Goal: Entertainment & Leisure: Browse casually

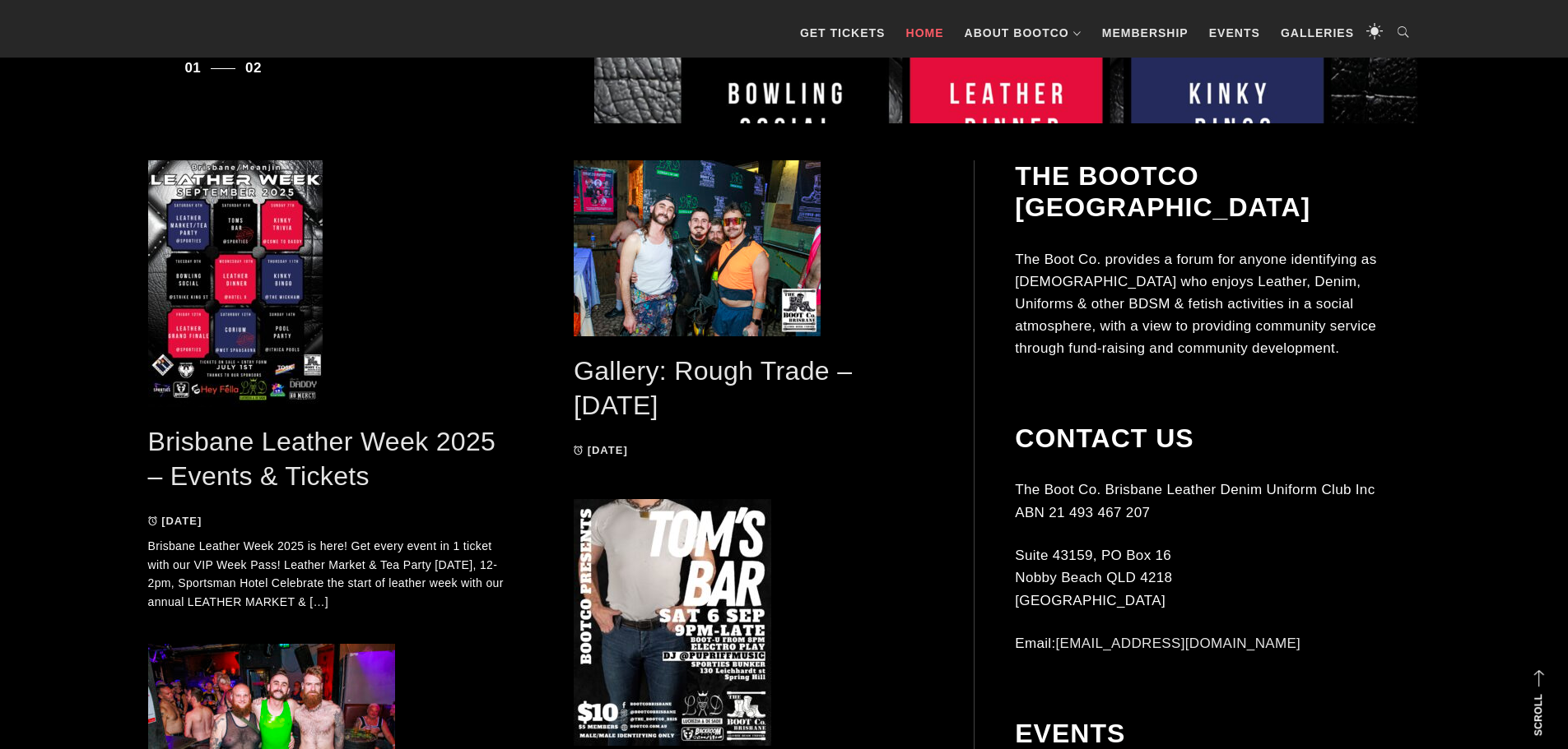
scroll to position [822, 0]
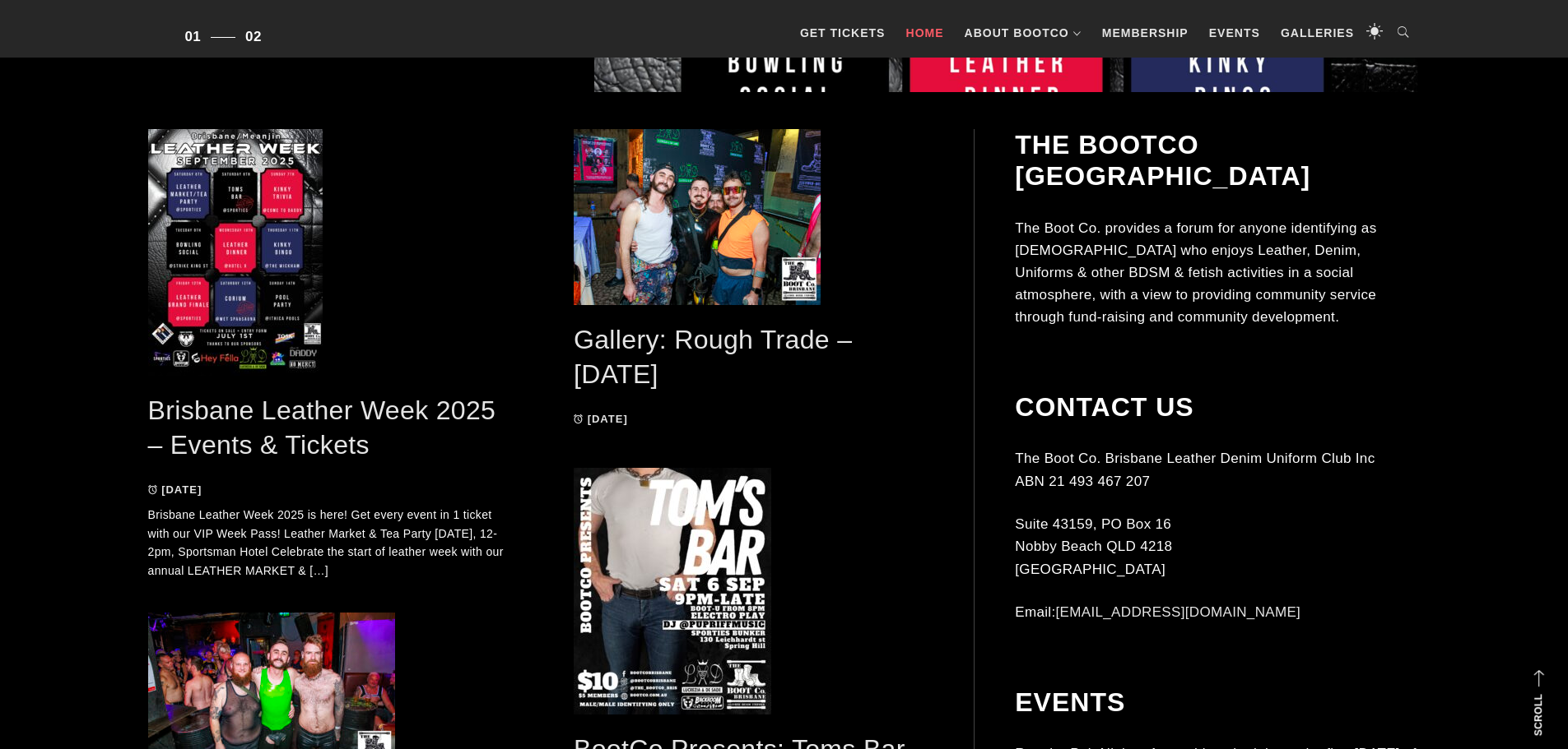
click at [717, 341] on link "Gallery: Rough Trade – [DATE]" at bounding box center [713, 357] width 278 height 65
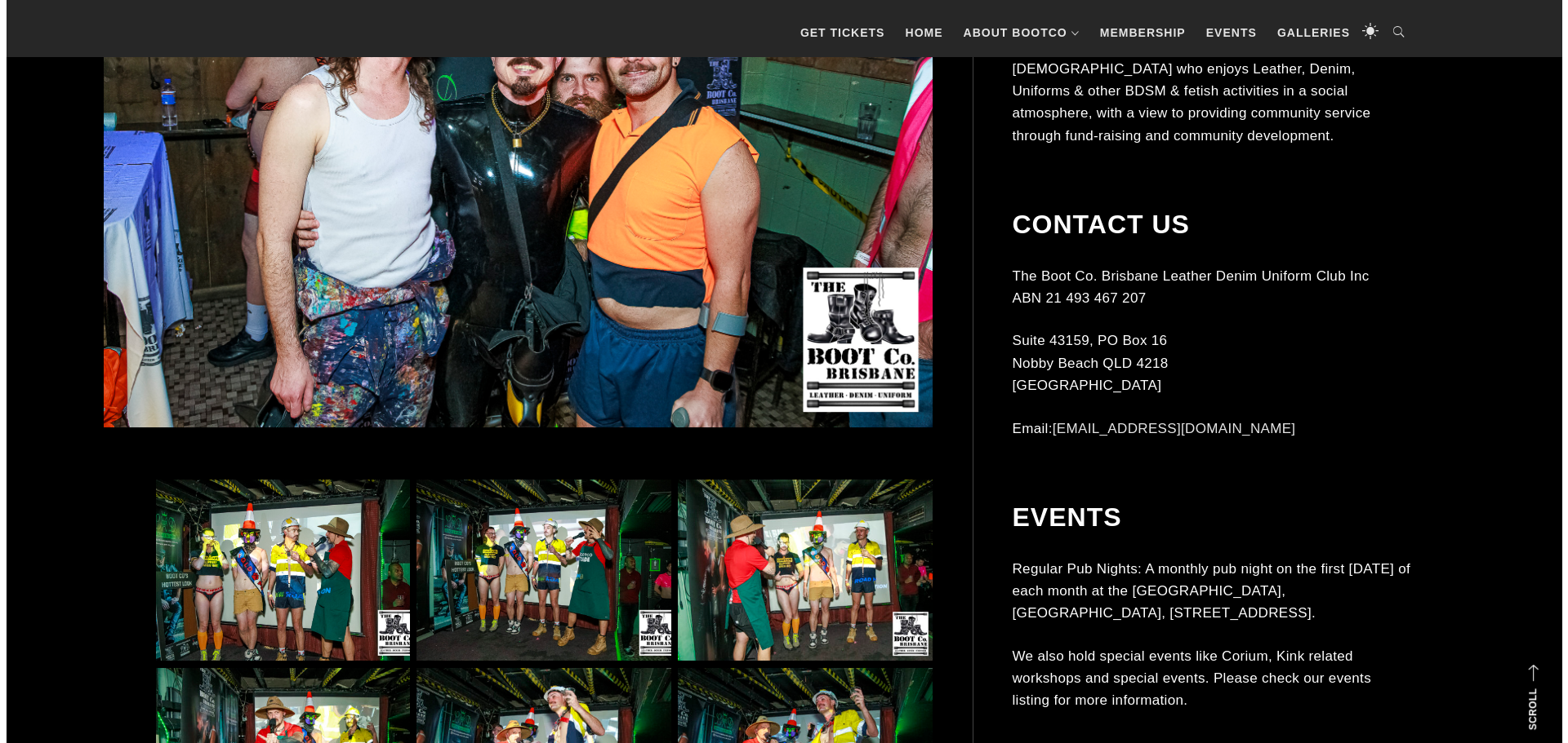
scroll to position [979, 0]
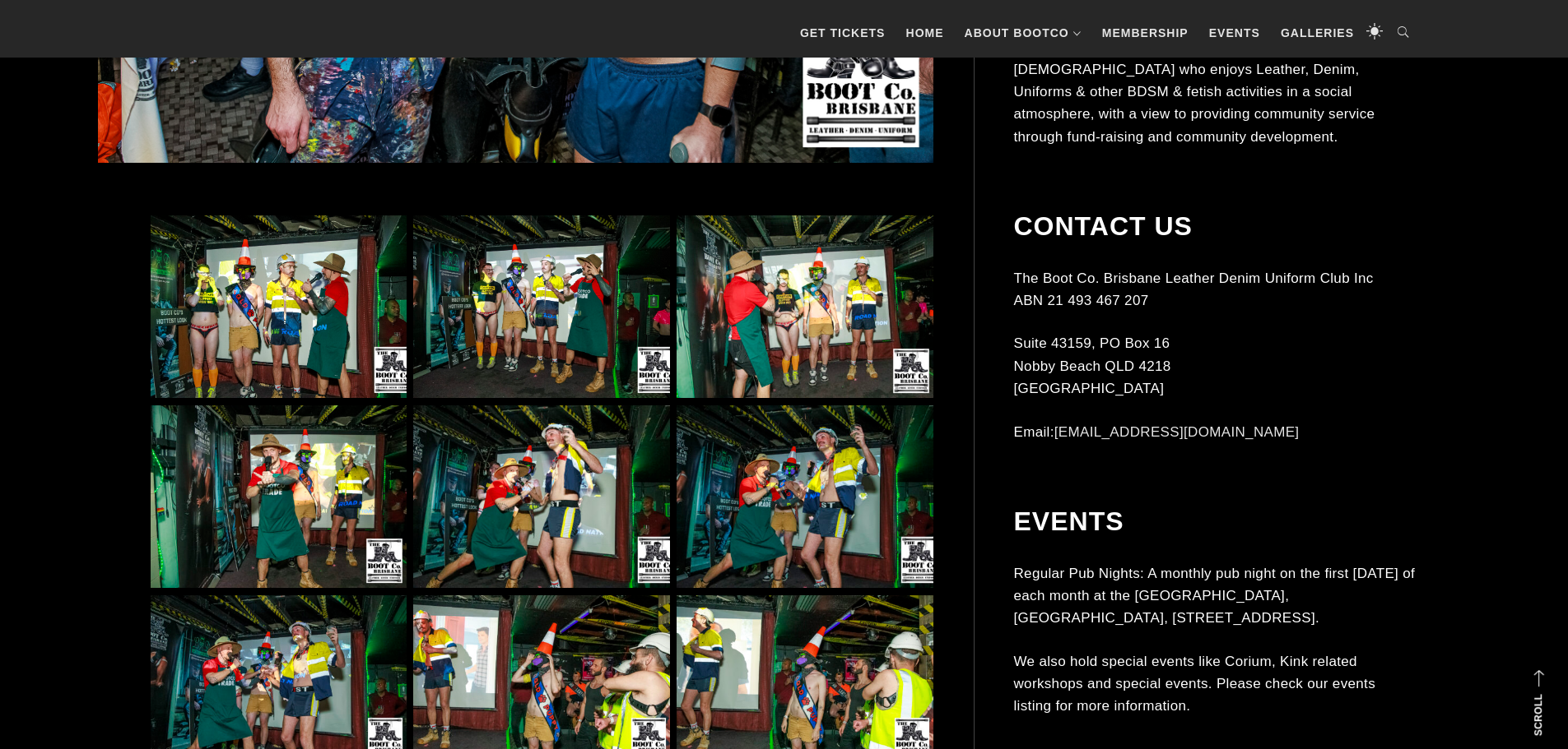
click at [507, 283] on img at bounding box center [540, 308] width 256 height 183
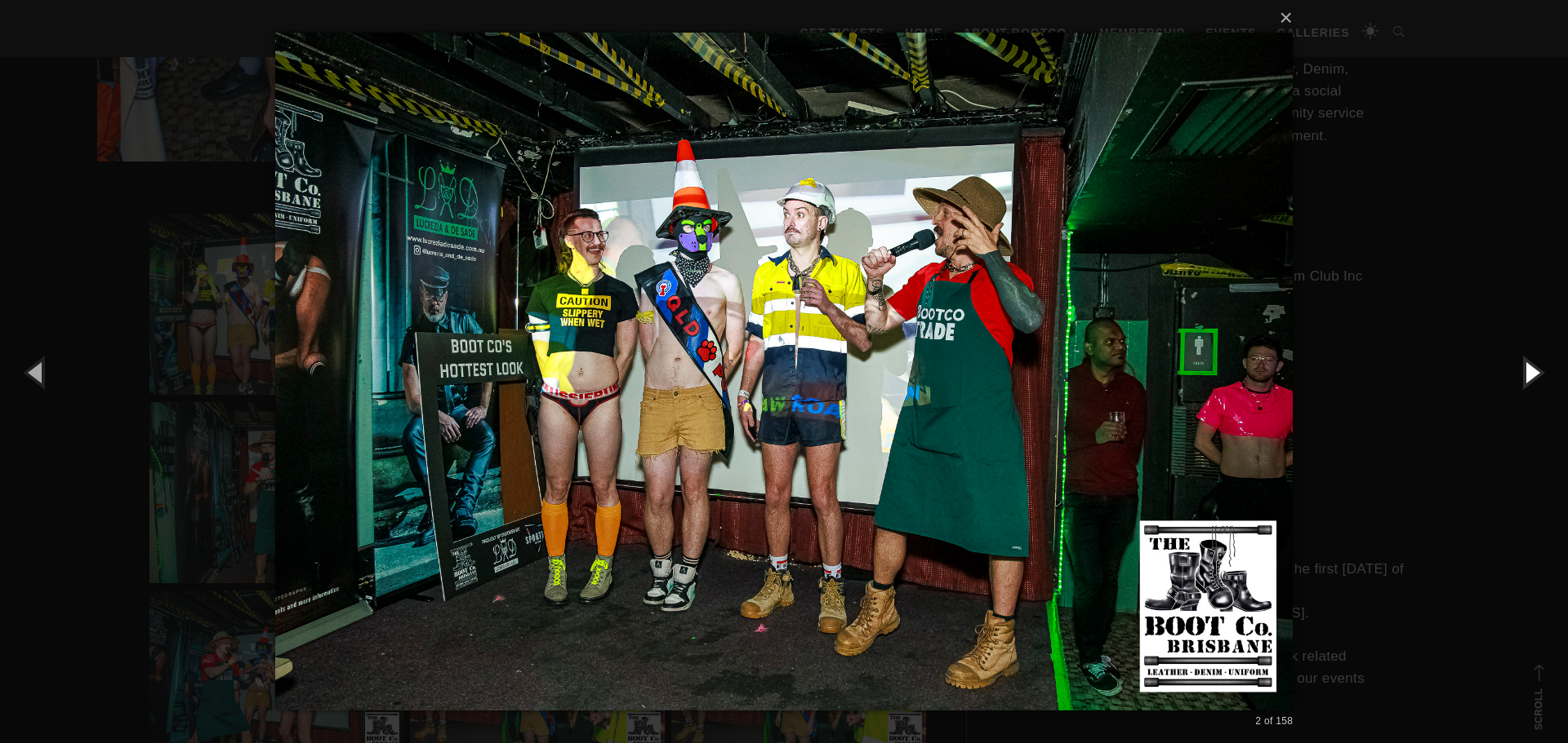
click at [1534, 376] on button "button" at bounding box center [1531, 372] width 74 height 90
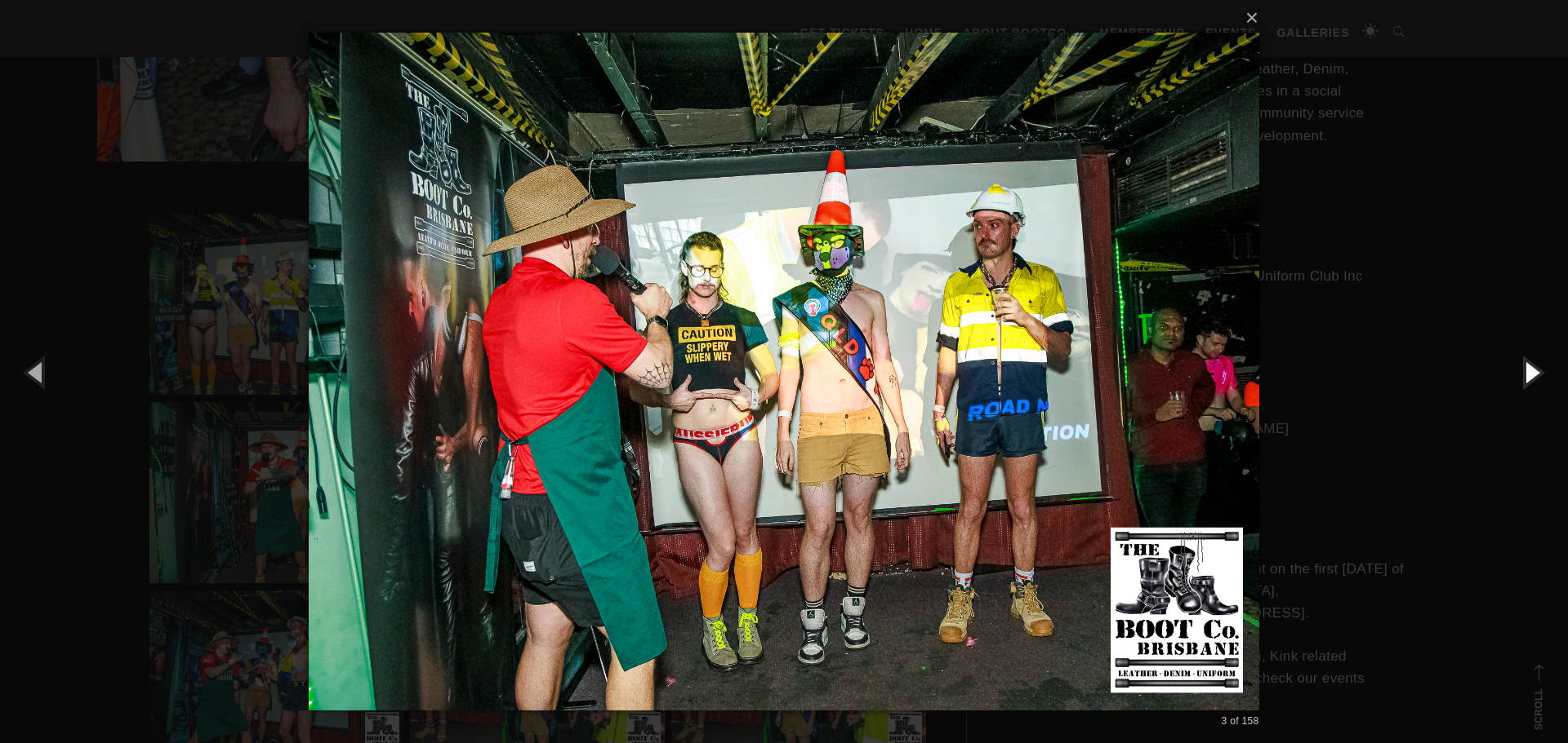
click at [1534, 376] on button "button" at bounding box center [1531, 372] width 74 height 90
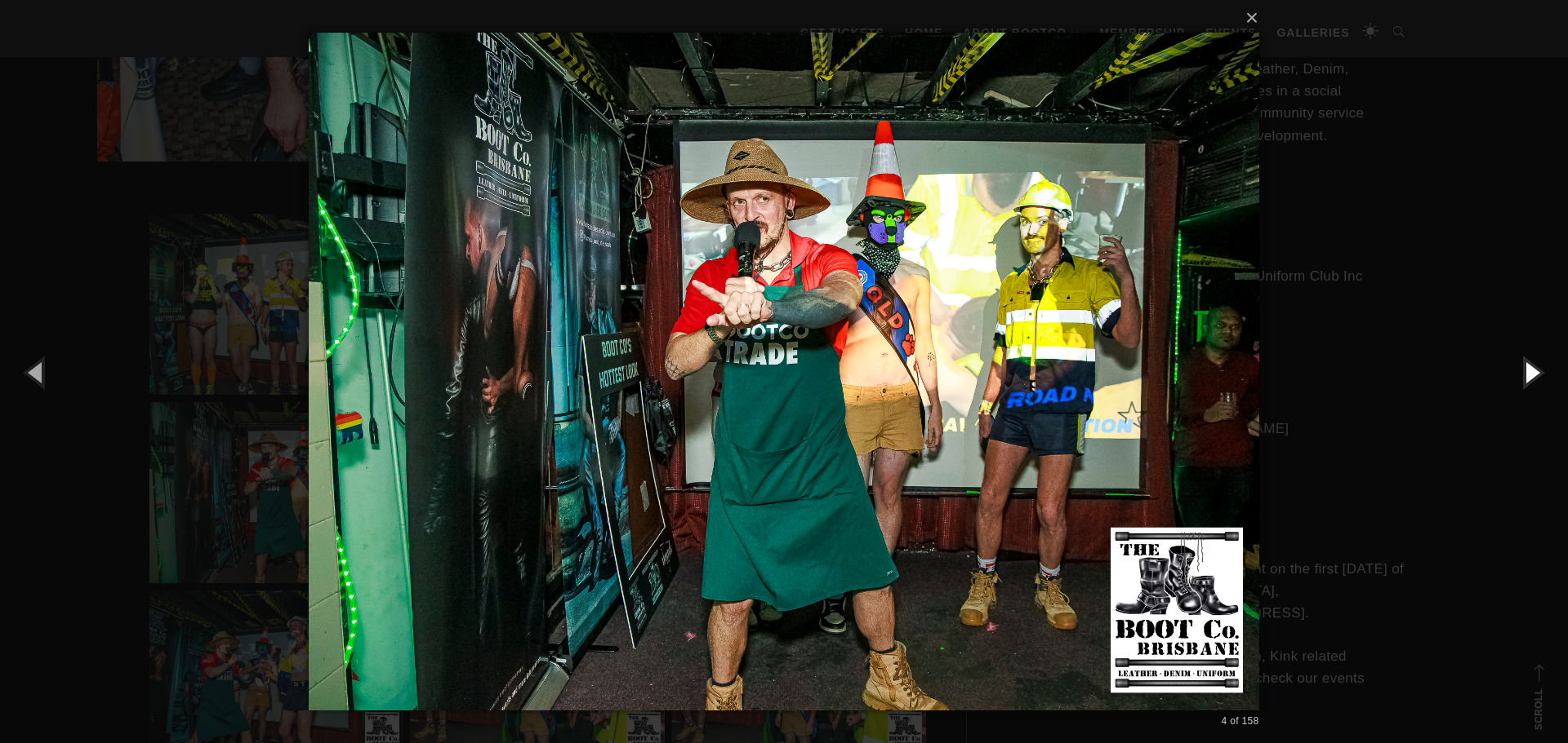
click at [1534, 376] on button "button" at bounding box center [1531, 372] width 74 height 90
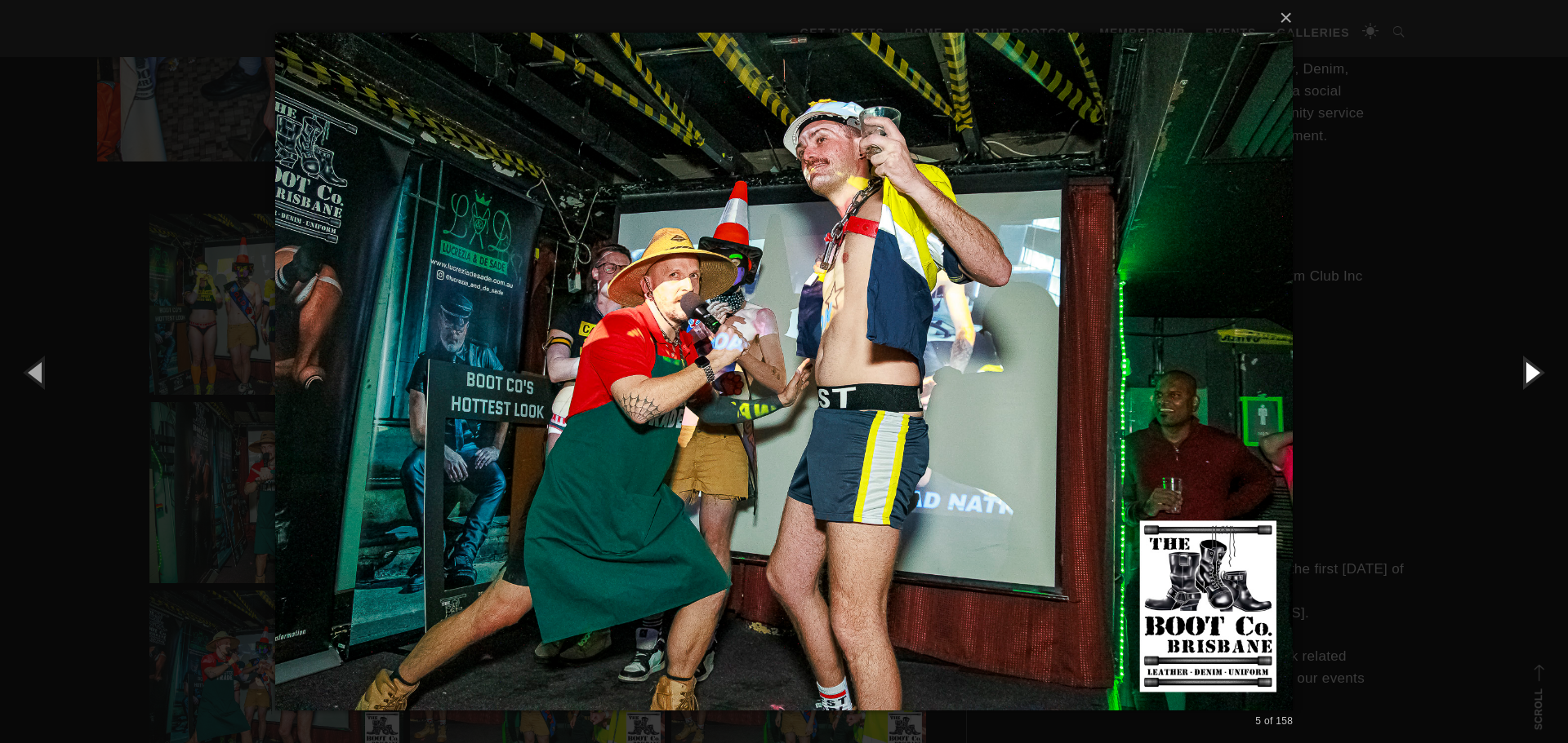
click at [1531, 370] on button "button" at bounding box center [1531, 372] width 74 height 90
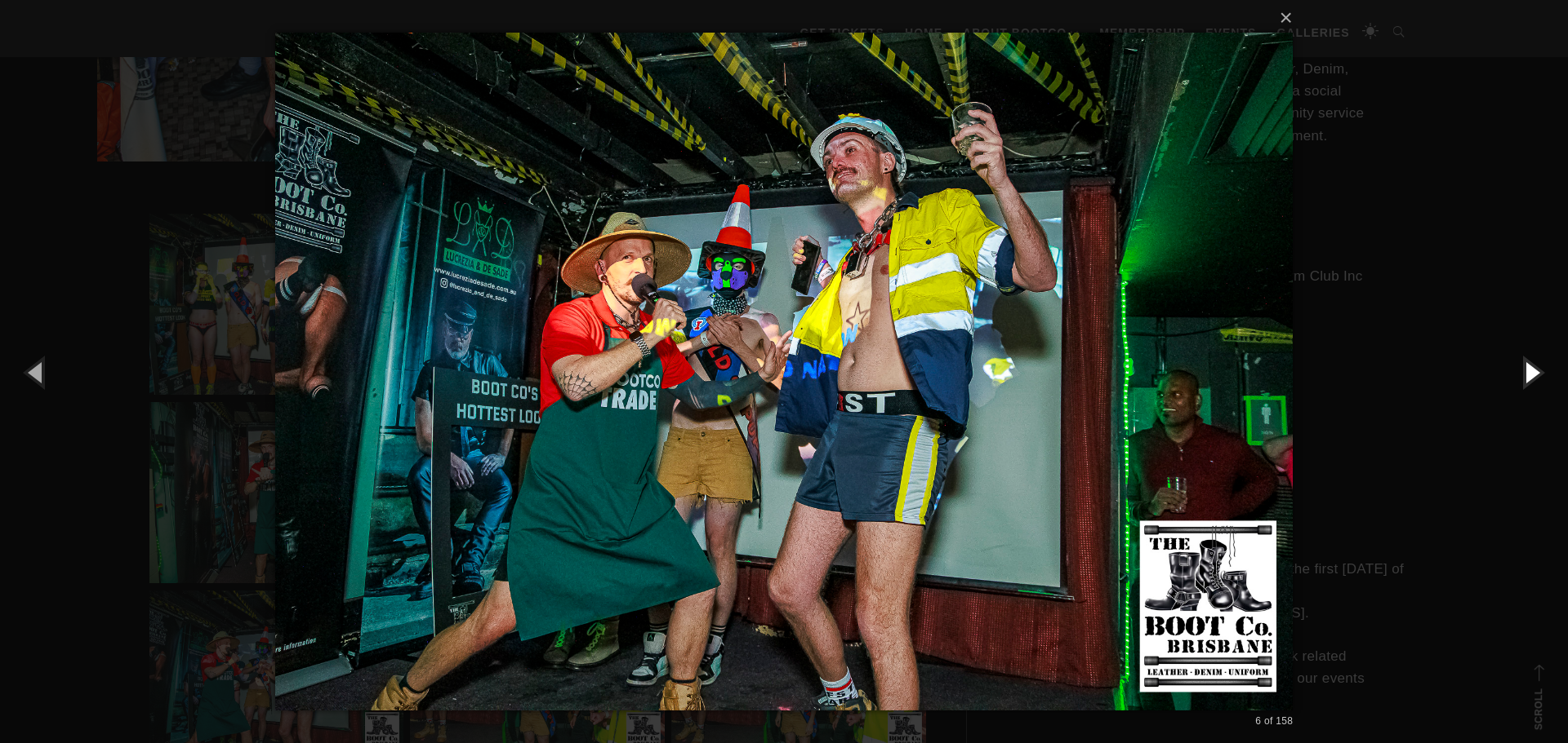
click at [1531, 370] on button "button" at bounding box center [1531, 372] width 74 height 90
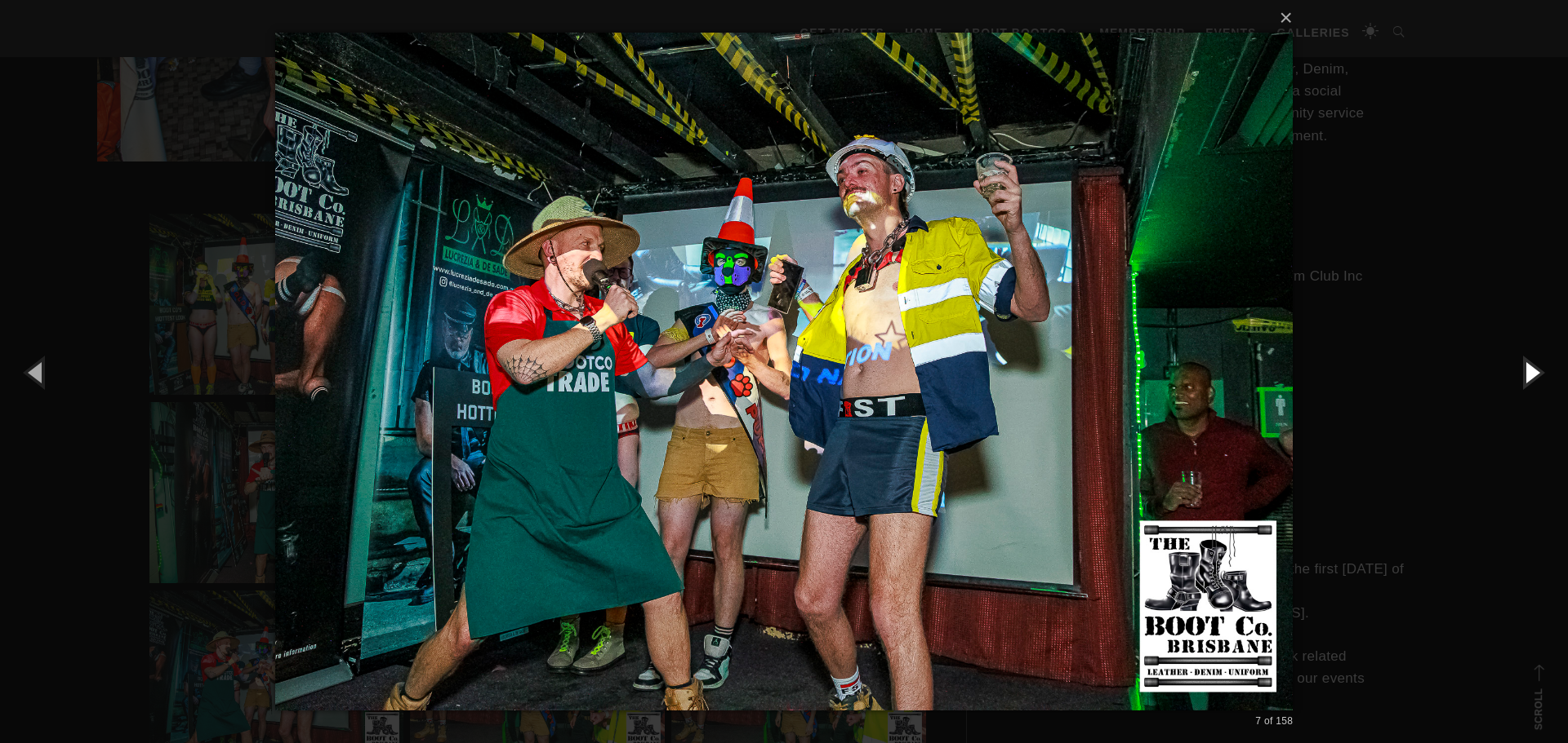
click at [1531, 370] on button "button" at bounding box center [1531, 372] width 74 height 90
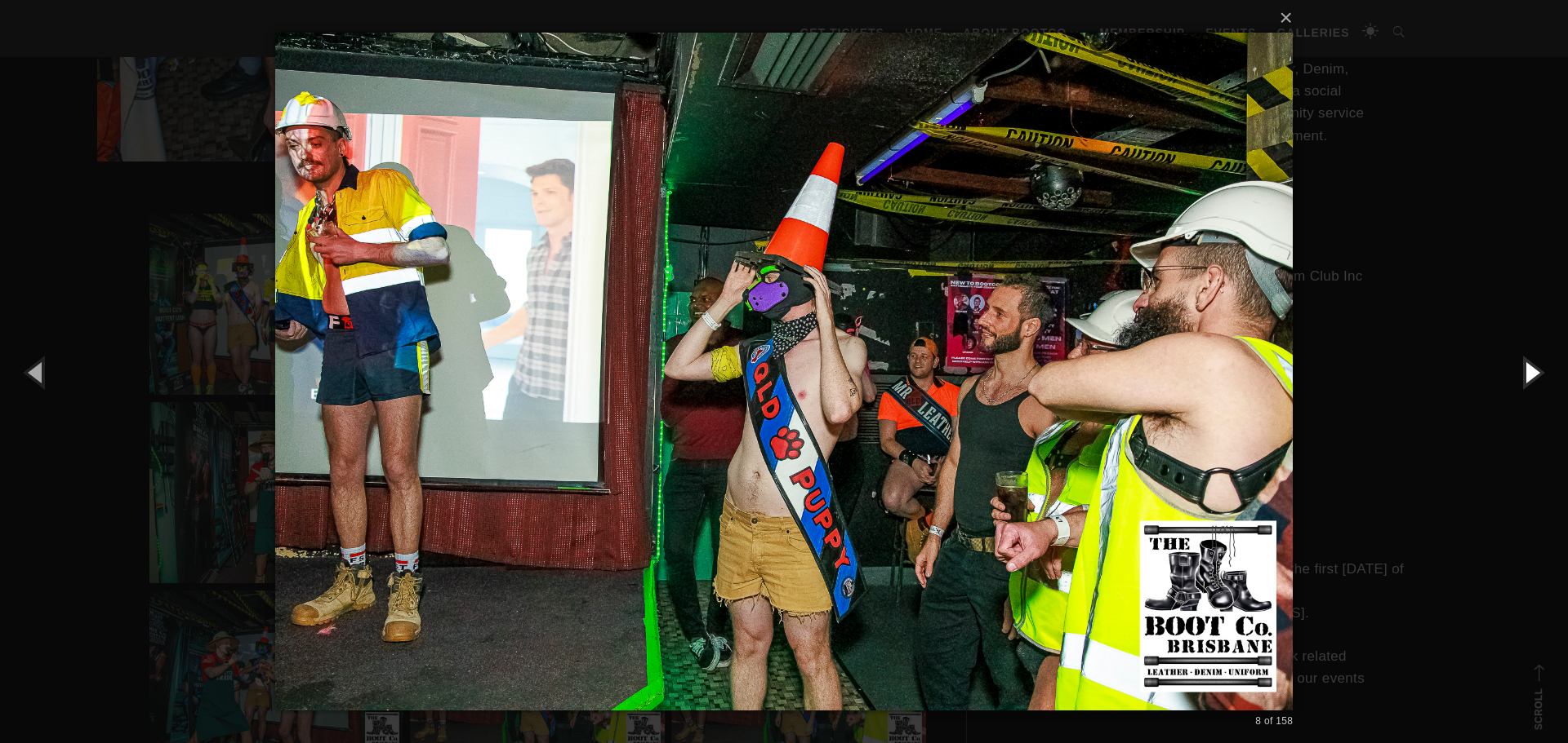
click at [1531, 370] on button "button" at bounding box center [1531, 372] width 74 height 90
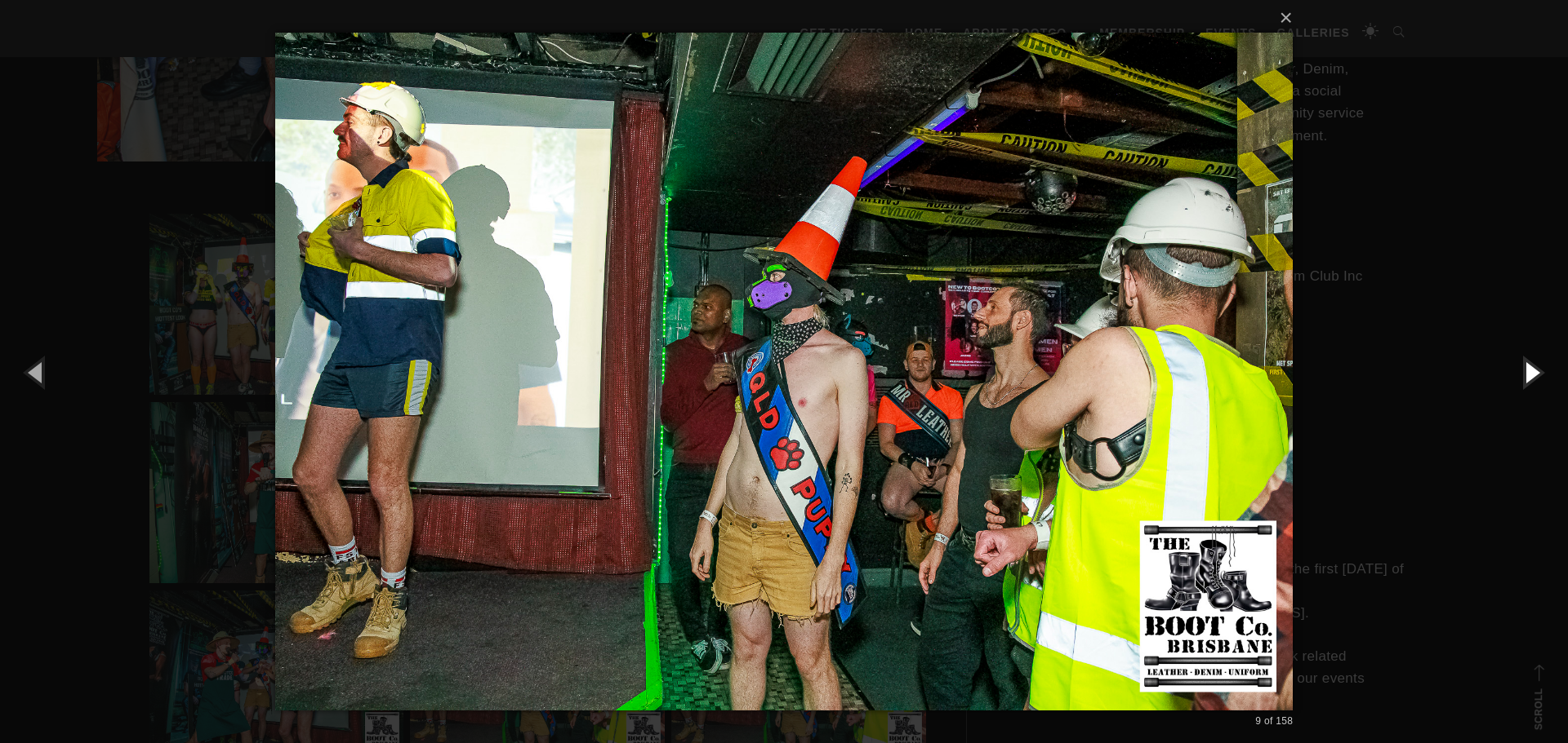
click at [1531, 370] on button "button" at bounding box center [1531, 372] width 74 height 90
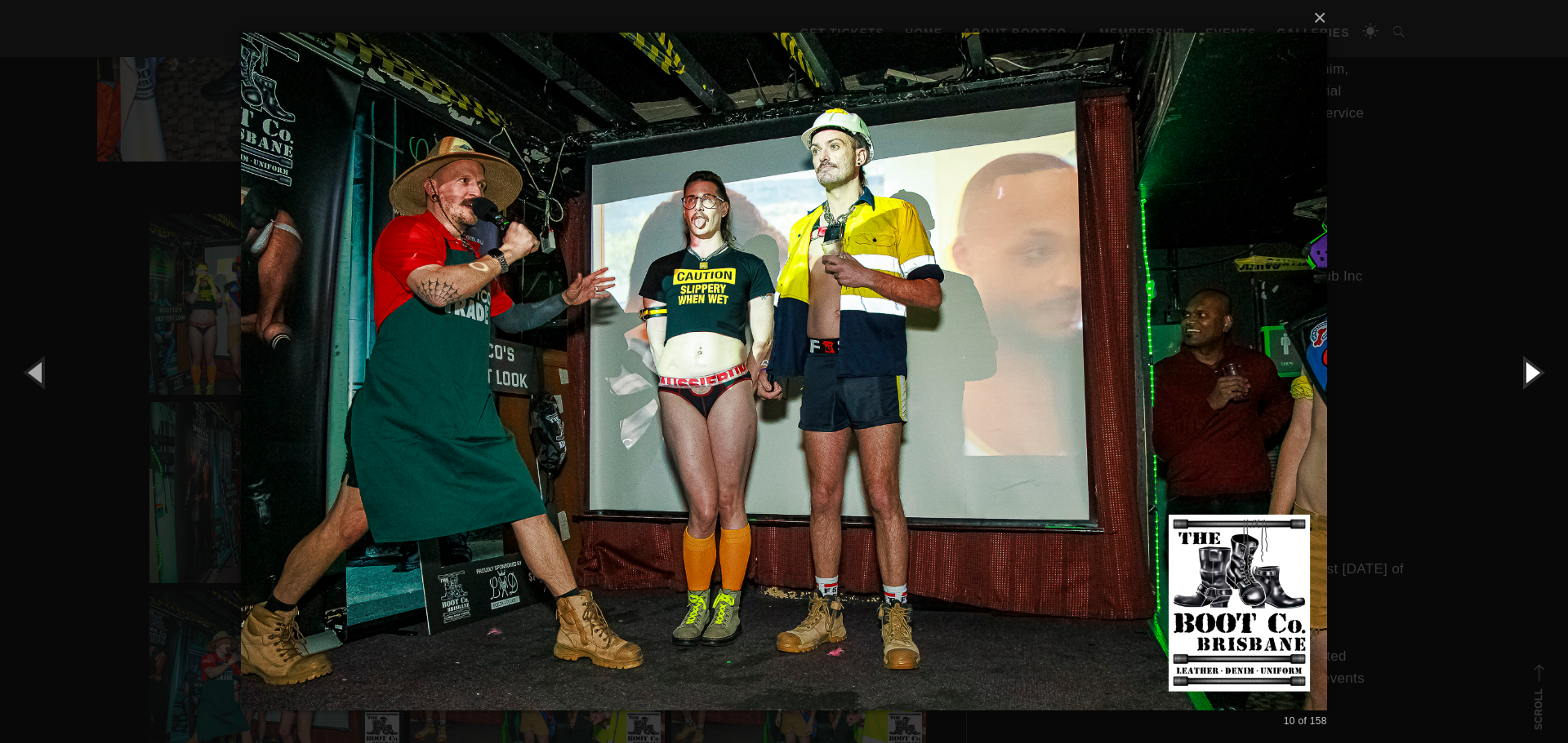
click at [1531, 370] on button "button" at bounding box center [1531, 372] width 74 height 90
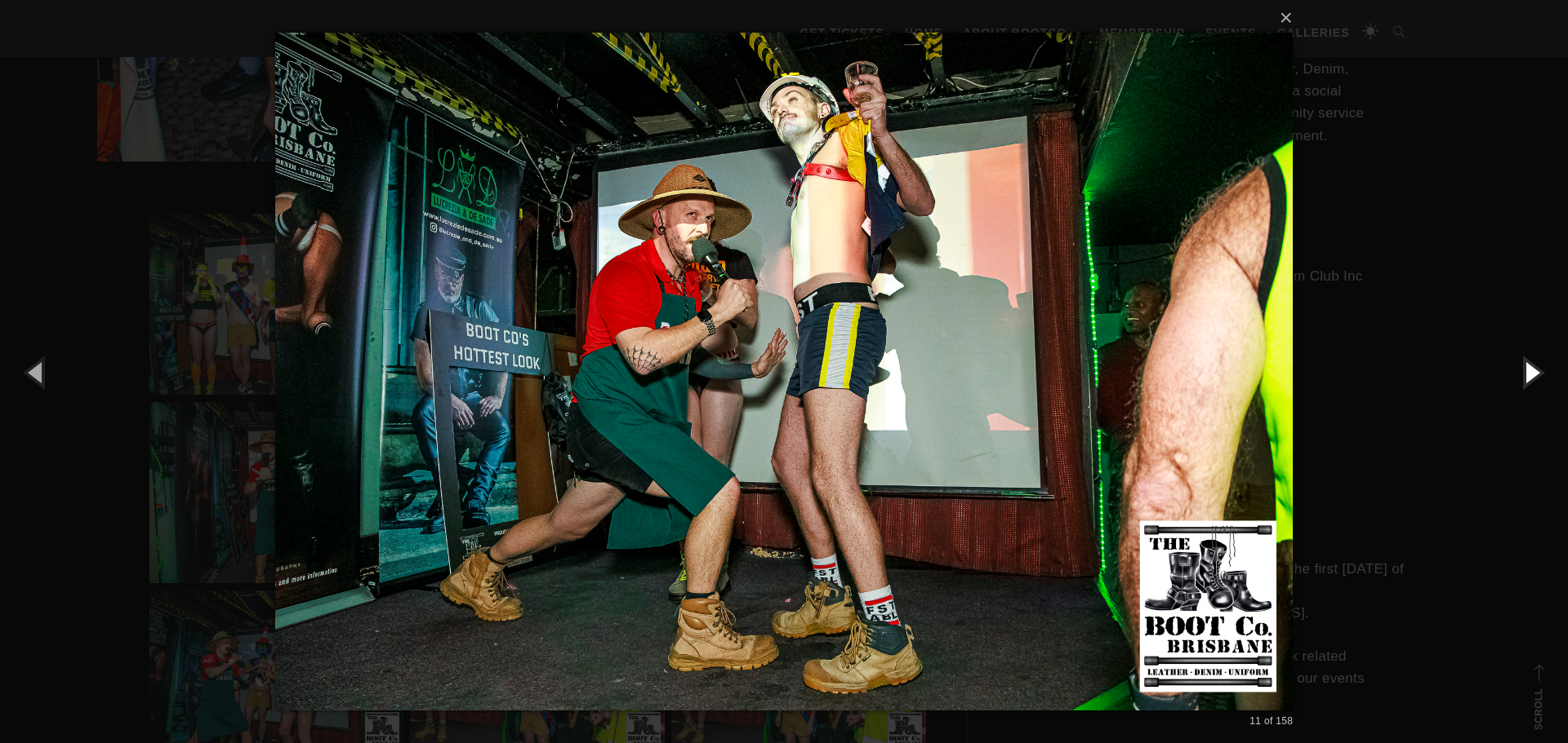
click at [1531, 370] on button "button" at bounding box center [1531, 372] width 74 height 90
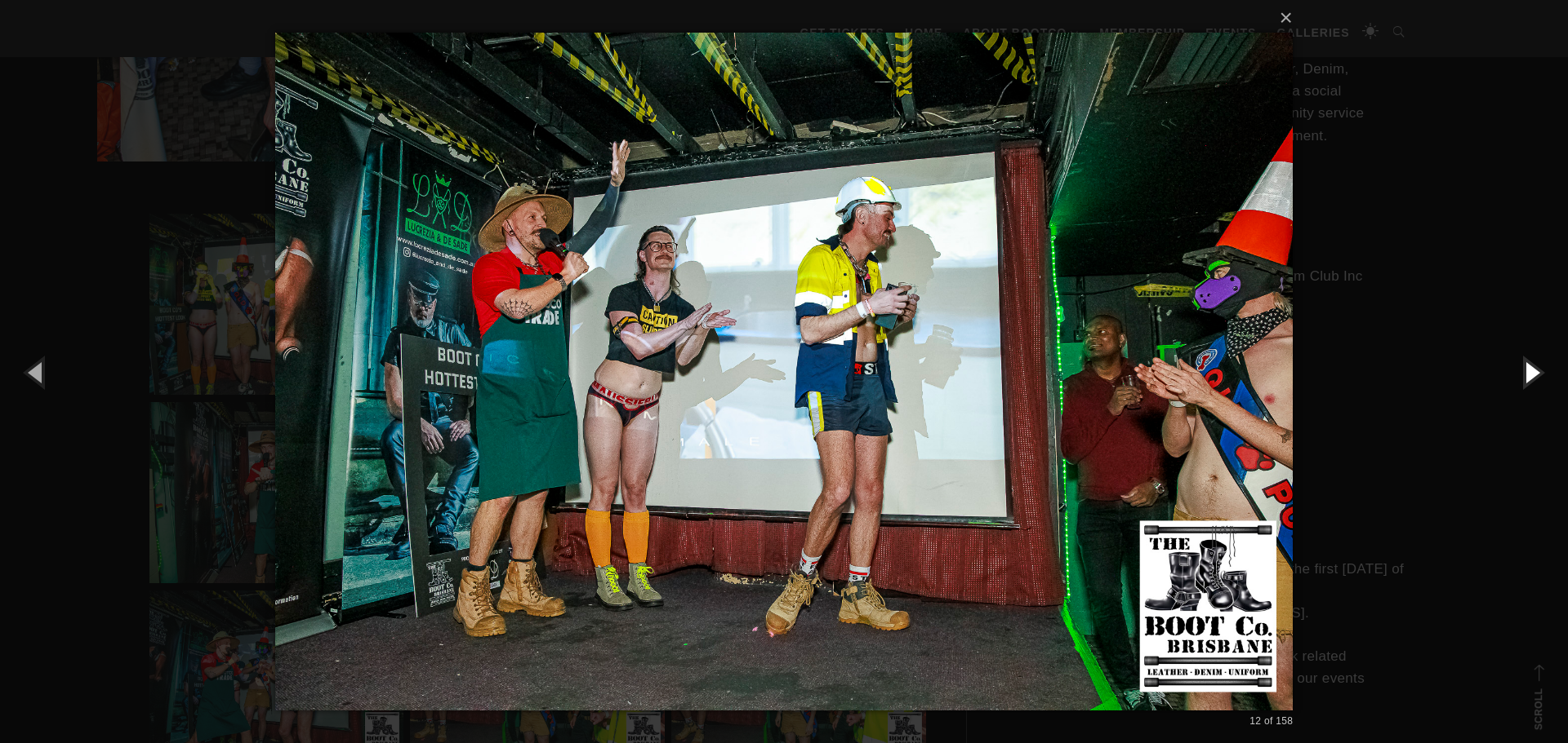
click at [1531, 370] on button "button" at bounding box center [1531, 372] width 74 height 90
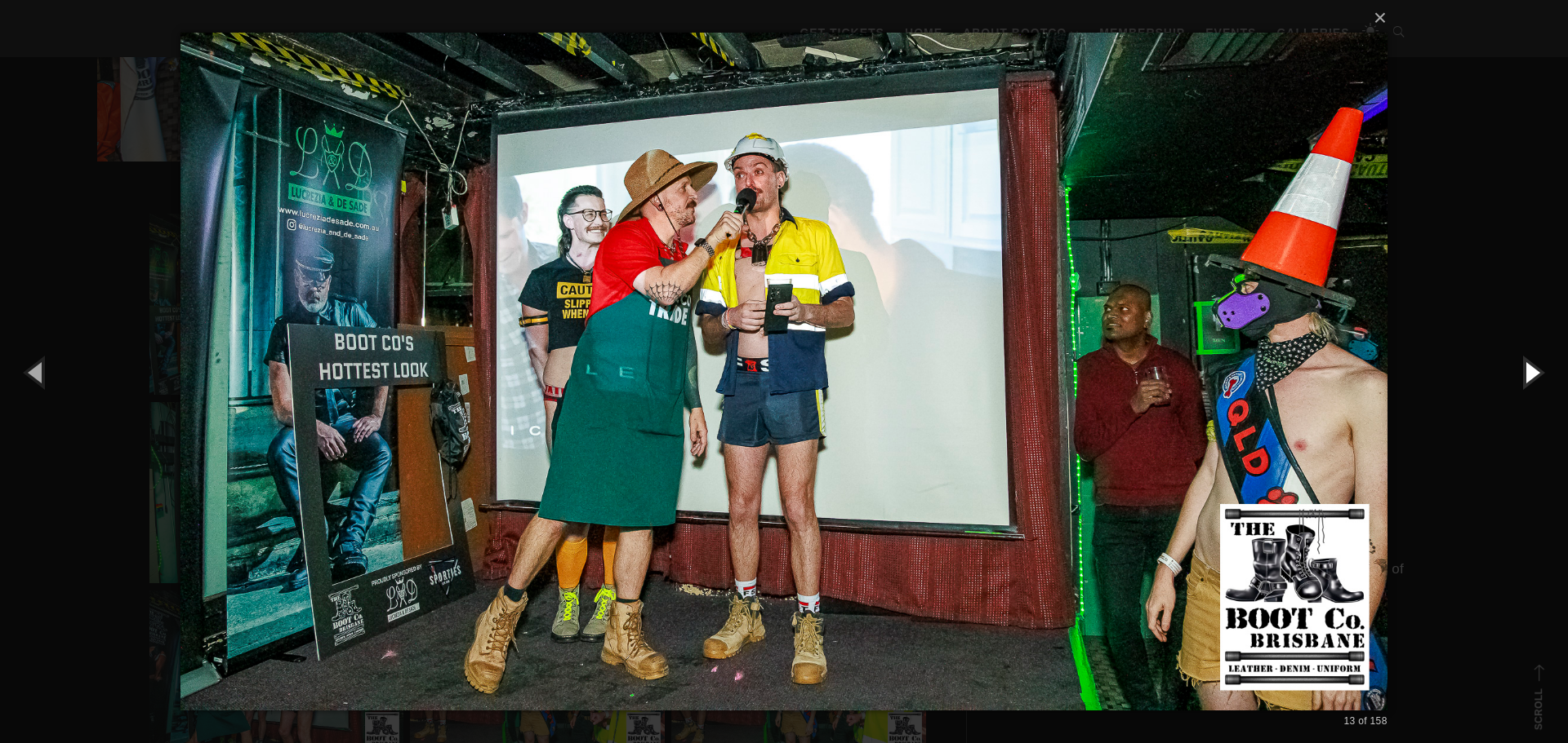
click at [1531, 370] on button "button" at bounding box center [1531, 372] width 74 height 90
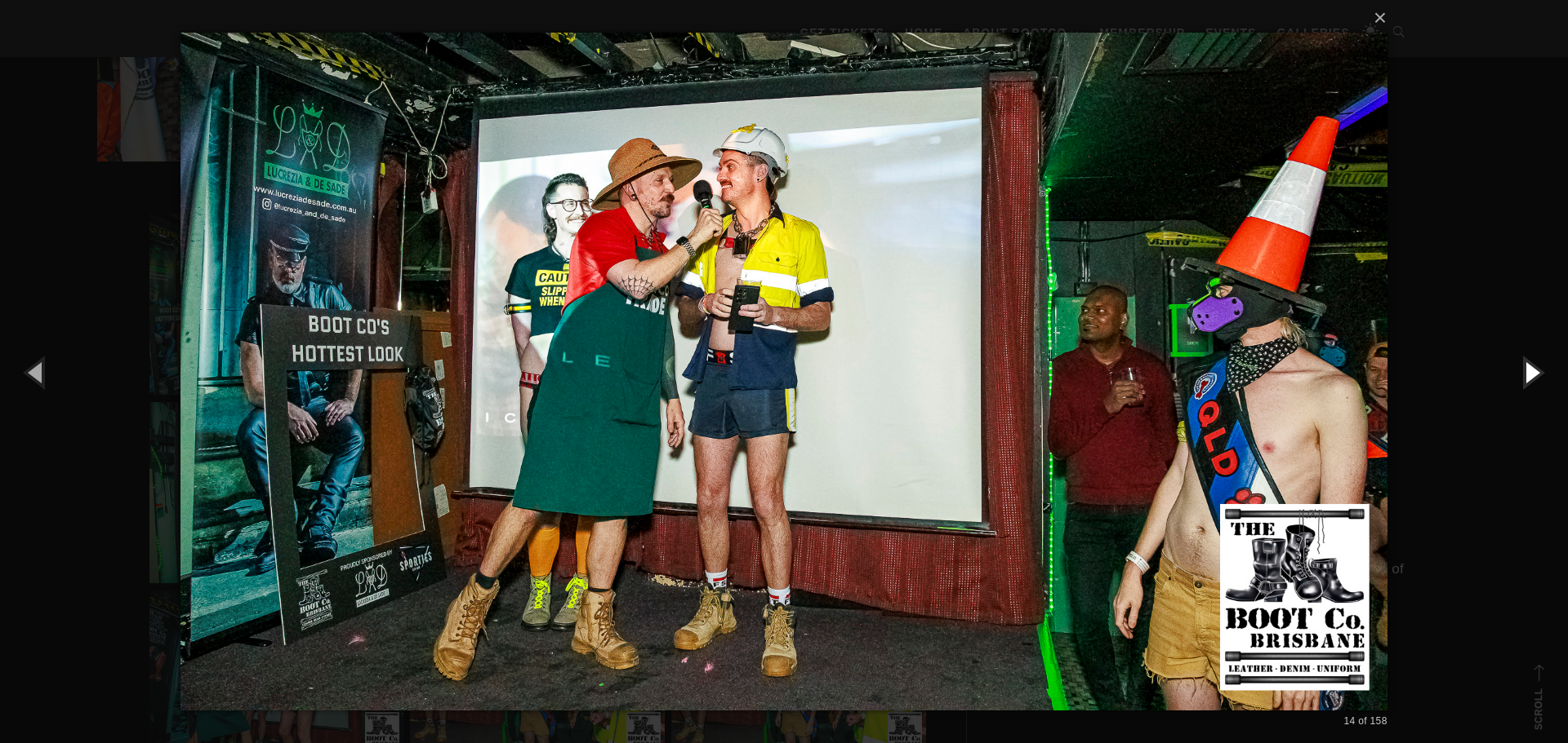
click at [1531, 370] on button "button" at bounding box center [1531, 372] width 74 height 90
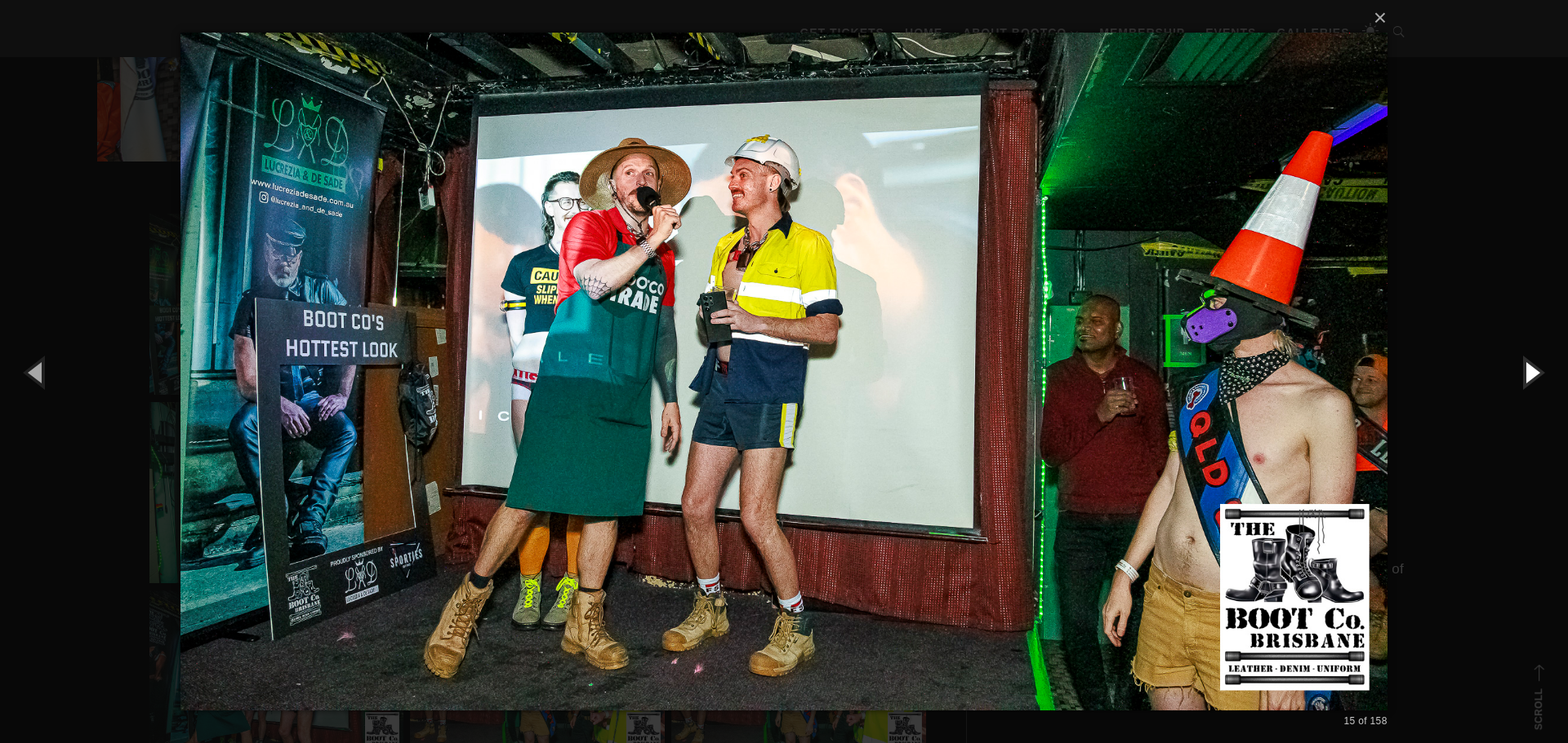
click at [1531, 370] on button "button" at bounding box center [1531, 372] width 74 height 90
